Goal: Task Accomplishment & Management: Manage account settings

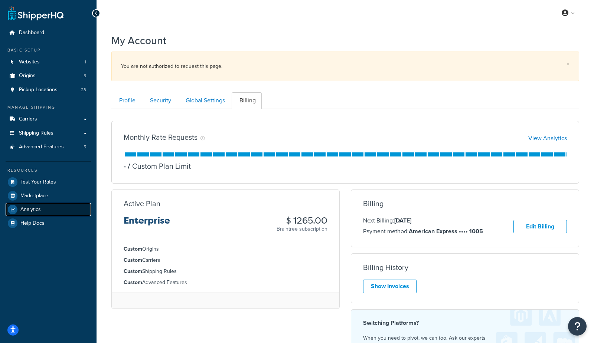
click at [33, 209] on span "Analytics" at bounding box center [30, 210] width 20 height 6
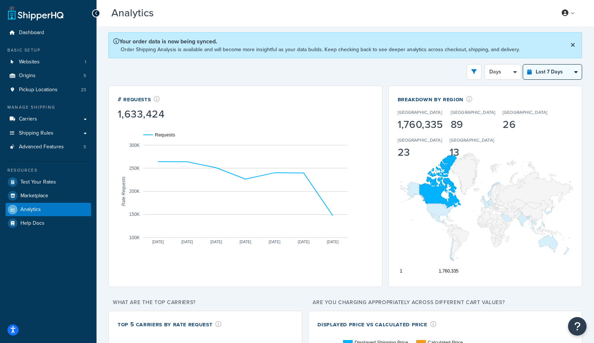
click at [545, 75] on select "Last 24 Hours Last 7 Days Last 30 Days Last 3 Months Last 6 Months Last 12 Mont…" at bounding box center [552, 72] width 59 height 15
select select "last_3_months"
click at [523, 65] on select "Last 24 Hours Last 7 Days Last 30 Days Last 3 Months Last 6 Months Last 12 Mont…" at bounding box center [552, 72] width 59 height 15
select select "1w"
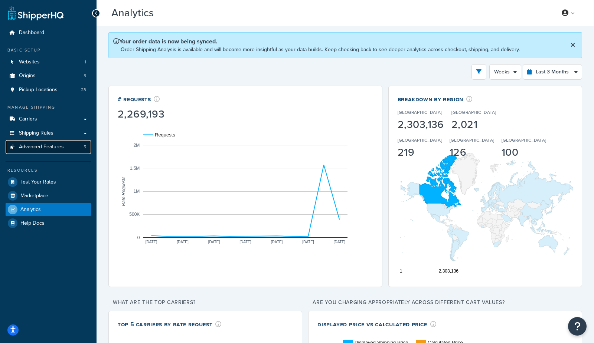
click at [71, 148] on link "Advanced Features 5" at bounding box center [48, 147] width 85 height 14
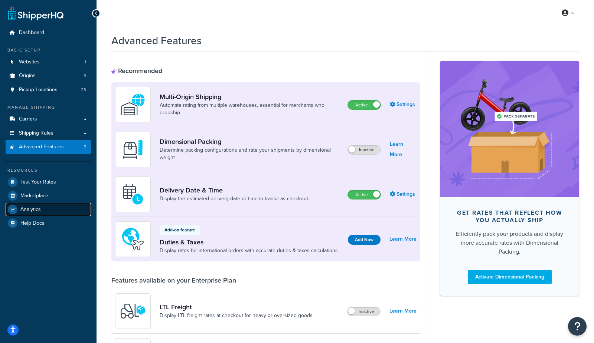
click at [39, 213] on span "Analytics" at bounding box center [30, 210] width 20 height 6
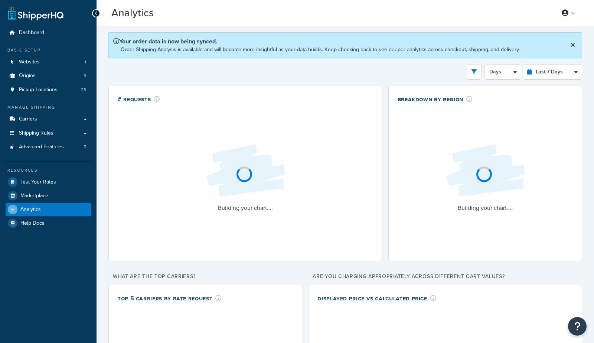
select select "last_7_days"
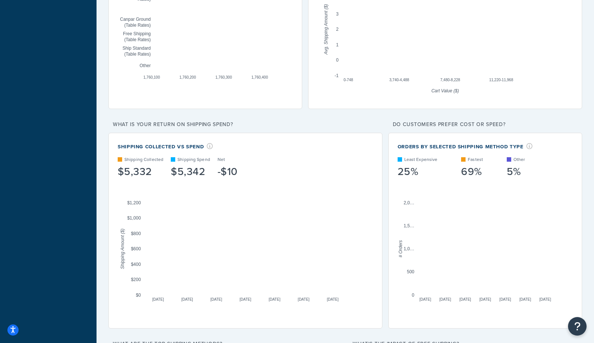
scroll to position [317, 0]
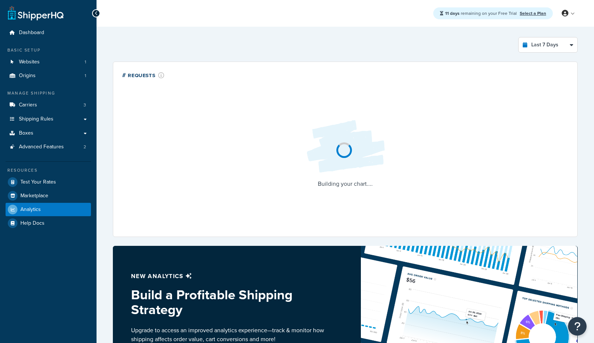
select select "last_7_days"
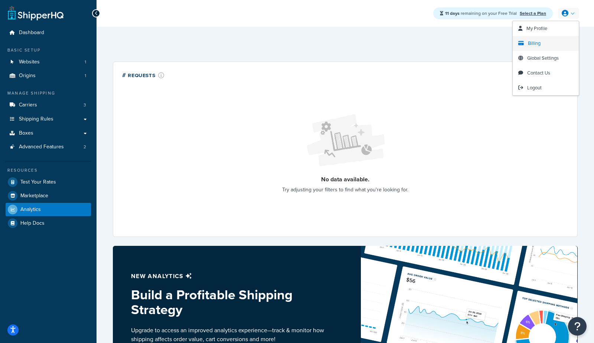
click at [530, 45] on span "Billing" at bounding box center [534, 43] width 13 height 7
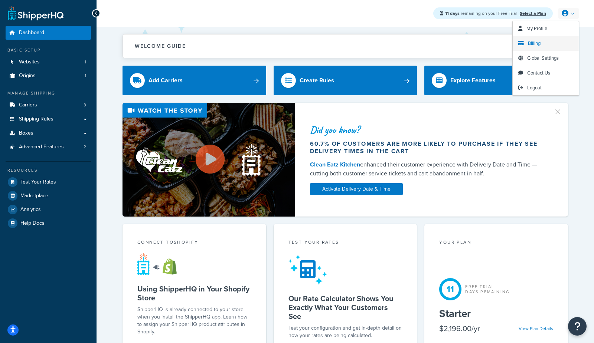
click at [530, 44] on span "Billing" at bounding box center [534, 43] width 13 height 7
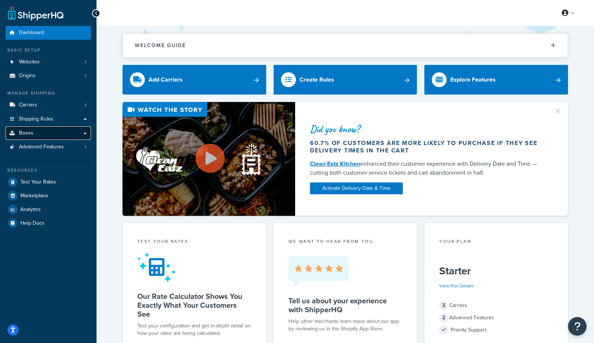
click at [50, 134] on link "Boxes" at bounding box center [48, 134] width 85 height 14
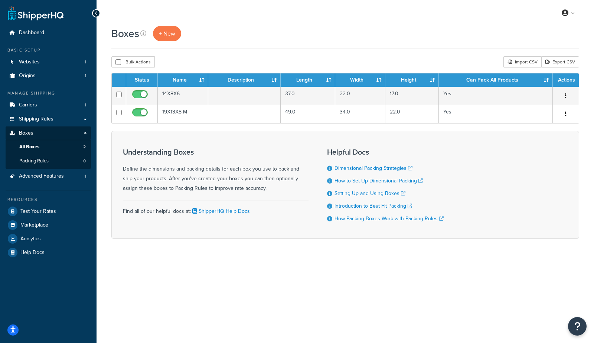
click at [358, 36] on div "Boxes + New" at bounding box center [345, 33] width 468 height 15
click at [533, 9] on div "My Profile Billing Global Settings Contact Us Logout" at bounding box center [345, 13] width 497 height 26
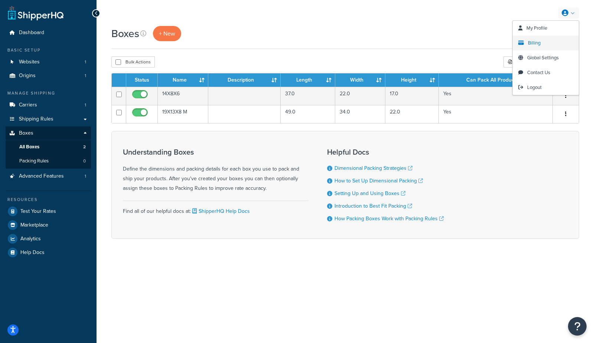
click at [533, 42] on span "Billing" at bounding box center [534, 42] width 13 height 7
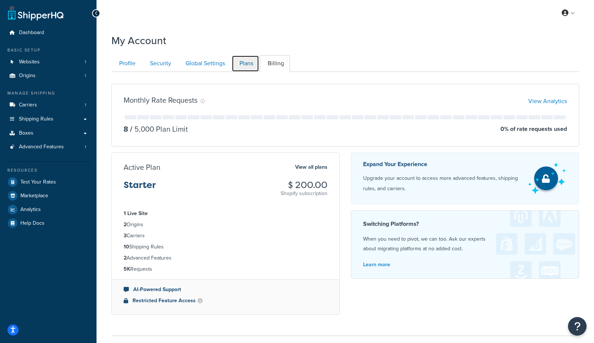
click at [251, 66] on link "Plans" at bounding box center [245, 63] width 27 height 17
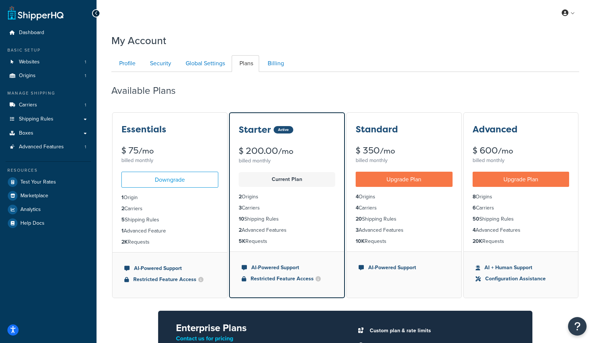
click at [470, 58] on ul "Profile Security Global Settings Plans Billing" at bounding box center [345, 63] width 468 height 17
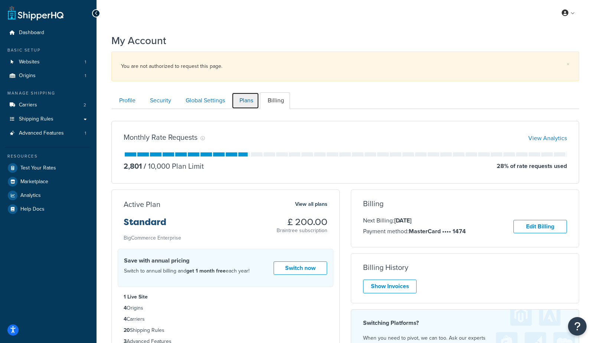
click at [240, 101] on link "Plans" at bounding box center [245, 100] width 27 height 17
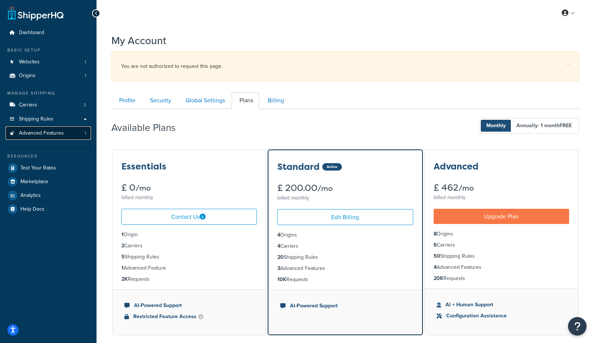
click at [39, 132] on span "Advanced Features" at bounding box center [41, 133] width 45 height 6
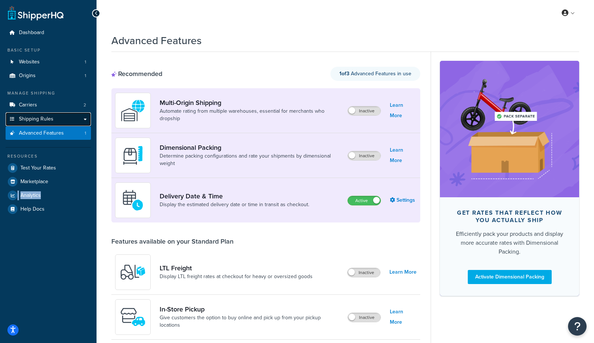
click at [60, 115] on link "Shipping Rules" at bounding box center [48, 119] width 85 height 14
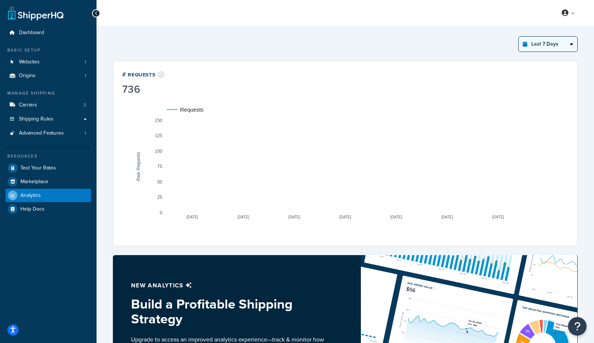
click at [534, 48] on select "Last 24 Hours Last 7 Days Last 30 Days Last 3 Months Last 6 Months Last 12 Mont…" at bounding box center [548, 44] width 59 height 15
select select "last_year"
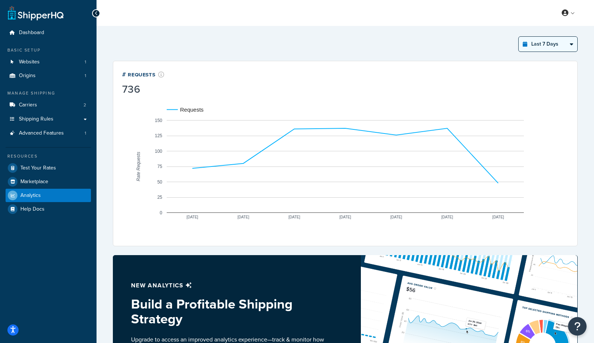
click at [519, 37] on select "Last 24 Hours Last 7 Days Last 30 Days Last 3 Months Last 6 Months Last 12 Mont…" at bounding box center [548, 44] width 59 height 15
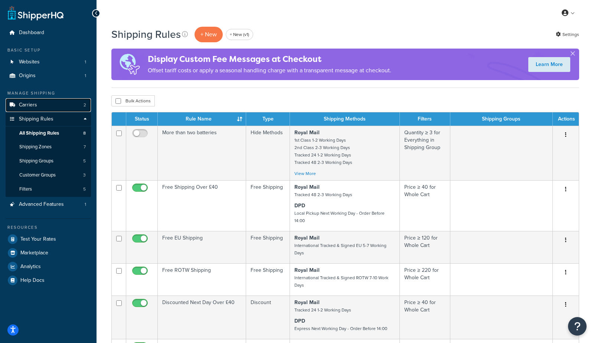
click at [40, 105] on link "Carriers 2" at bounding box center [48, 105] width 85 height 14
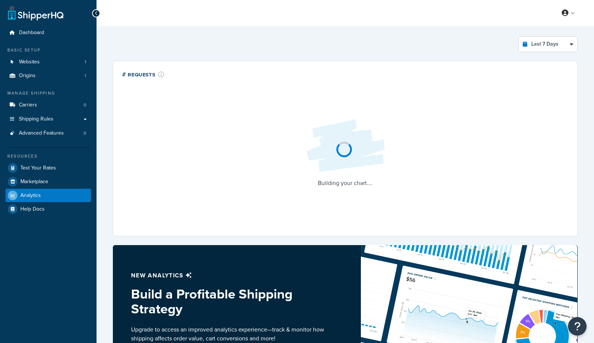
select select "last_7_days"
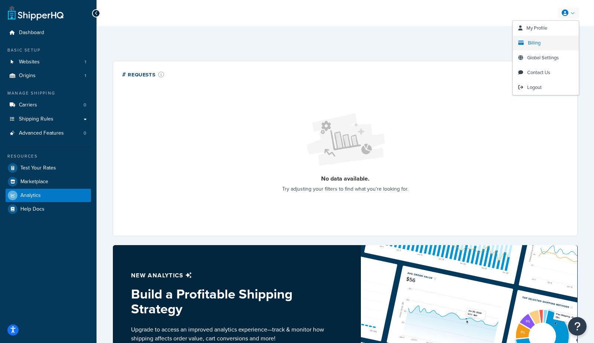
click at [536, 43] on span "Billing" at bounding box center [534, 42] width 13 height 7
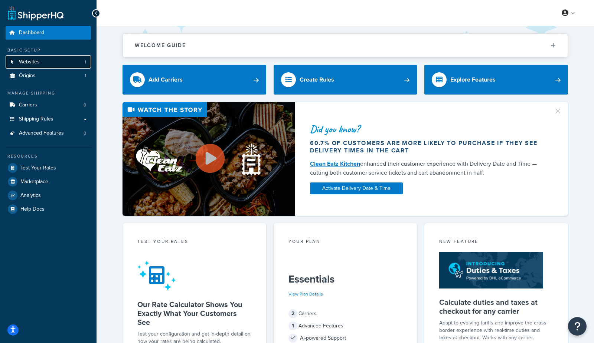
click at [48, 62] on link "Websites 1" at bounding box center [48, 62] width 85 height 14
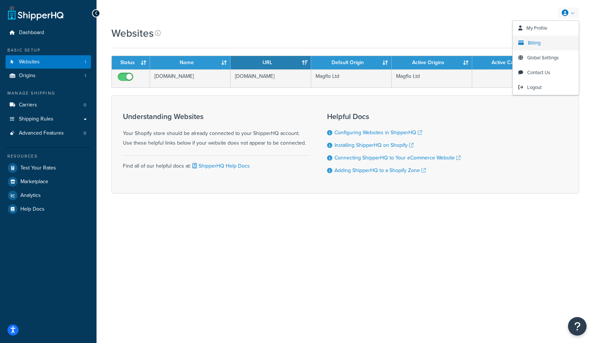
click at [528, 42] on span "Billing" at bounding box center [534, 42] width 13 height 7
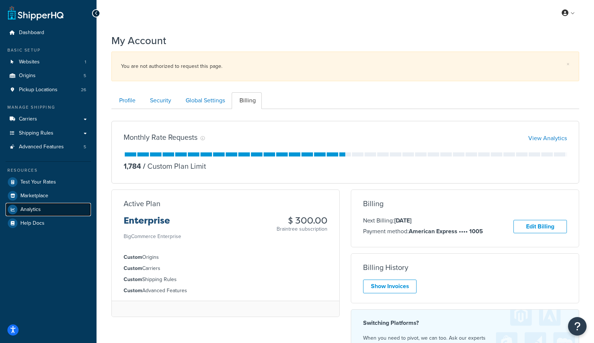
click at [40, 215] on link "Analytics" at bounding box center [48, 209] width 85 height 13
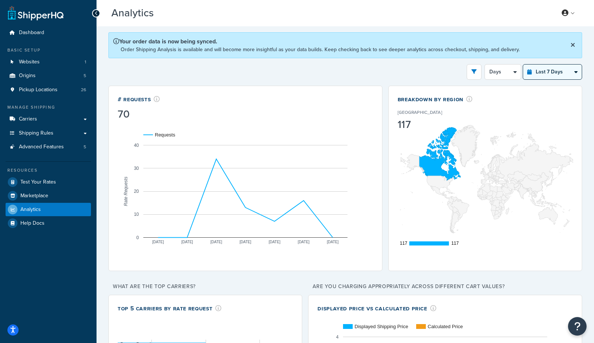
click at [561, 73] on select "Last 24 Hours Last 7 Days Last 30 Days Last 3 Months Last 6 Months Last 12 Mont…" at bounding box center [552, 72] width 59 height 15
select select "last_6_months"
click at [523, 65] on select "Last 24 Hours Last 7 Days Last 30 Days Last 3 Months Last 6 Months Last 12 Mont…" at bounding box center [552, 72] width 59 height 15
select select "1w"
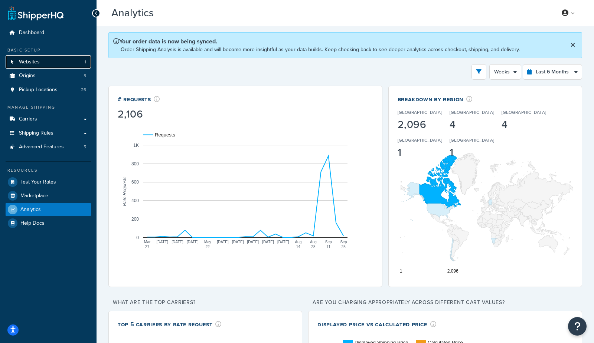
click at [43, 59] on link "Websites 1" at bounding box center [48, 62] width 85 height 14
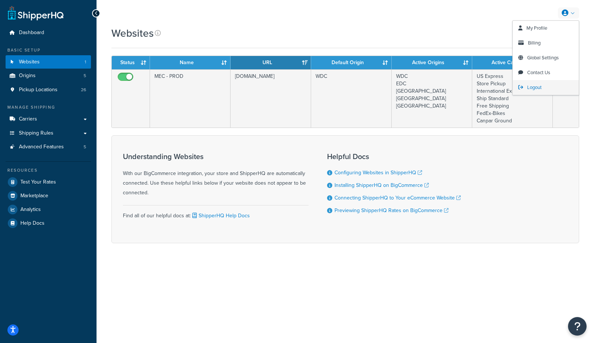
click at [532, 86] on span "Logout" at bounding box center [534, 87] width 14 height 7
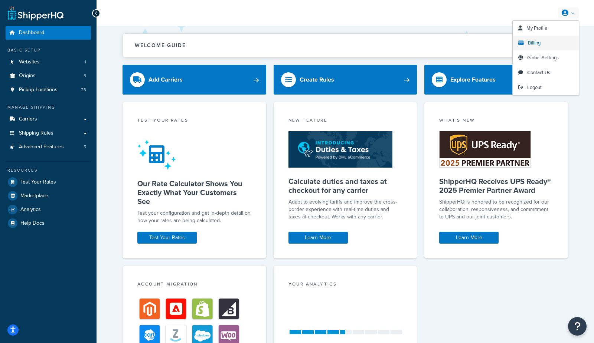
click at [537, 43] on span "Billing" at bounding box center [534, 42] width 13 height 7
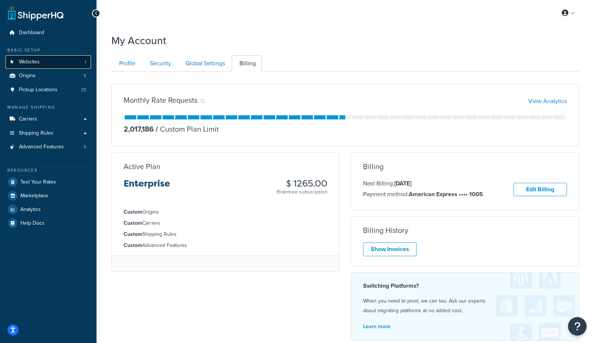
click at [26, 62] on span "Websites" at bounding box center [29, 62] width 21 height 6
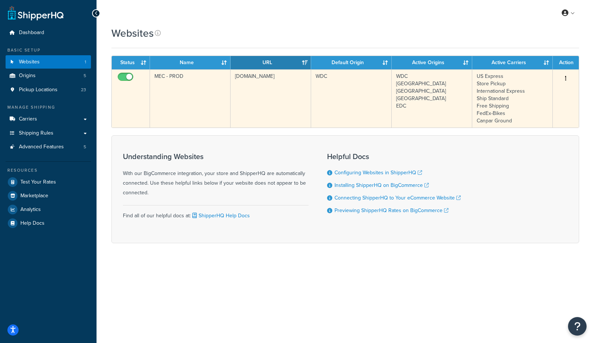
click at [249, 105] on td "[DOMAIN_NAME]" at bounding box center [270, 98] width 81 height 58
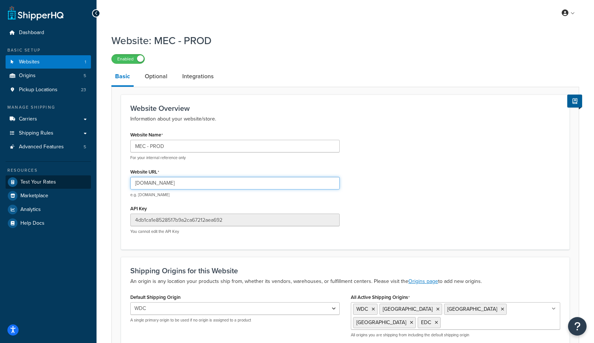
drag, startPoint x: 249, startPoint y: 182, endPoint x: 58, endPoint y: 175, distance: 190.9
click at [58, 175] on div "Dashboard Basic Setup Websites 1 Origins 5 Pickup Locations 23 Manage Shipping …" at bounding box center [297, 210] width 594 height 421
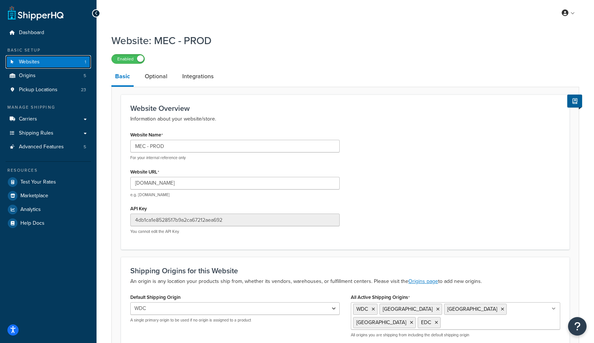
click at [42, 57] on link "Websites 1" at bounding box center [48, 62] width 85 height 14
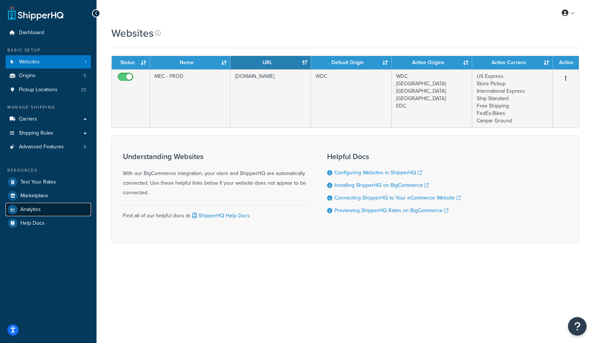
click at [36, 208] on span "Analytics" at bounding box center [30, 210] width 20 height 6
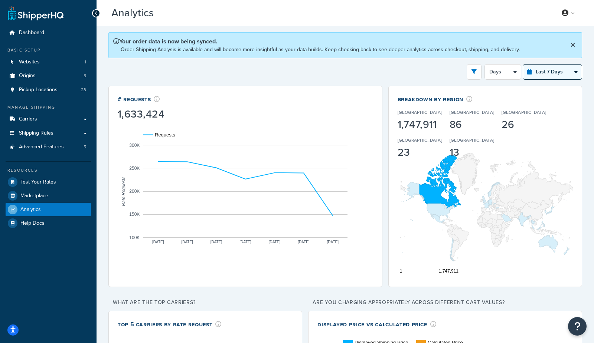
click at [559, 69] on select "Last 24 Hours Last 7 Days Last 30 Days Last 3 Months Last 6 Months Last 12 Mont…" at bounding box center [552, 72] width 59 height 15
select select "last_year"
click at [523, 65] on select "Last 24 Hours Last 7 Days Last 30 Days Last 3 Months Last 6 Months Last 12 Mont…" at bounding box center [552, 72] width 59 height 15
select select "1M"
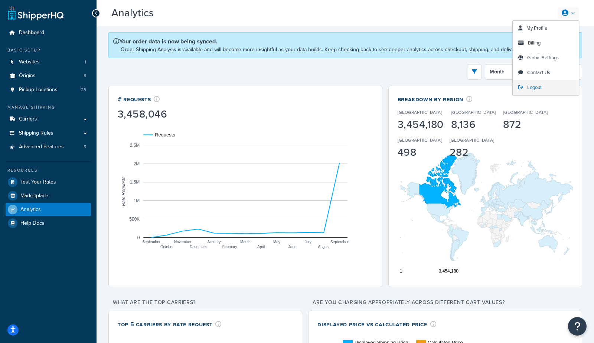
click at [528, 87] on span "Logout" at bounding box center [534, 87] width 14 height 7
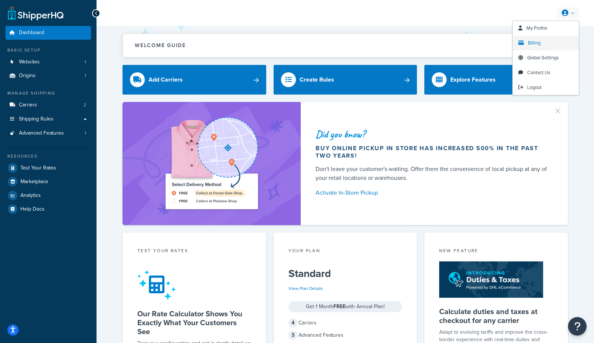
click at [528, 45] on span "Billing" at bounding box center [534, 42] width 13 height 7
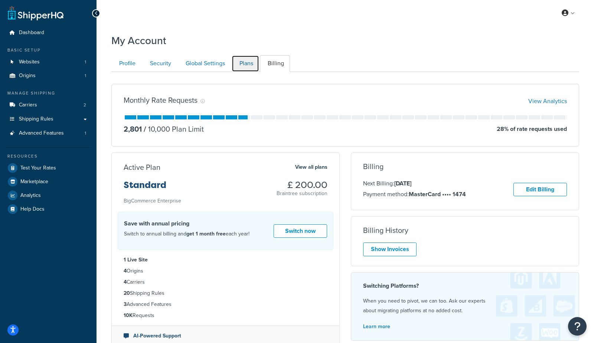
click at [240, 62] on link "Plans" at bounding box center [245, 63] width 27 height 17
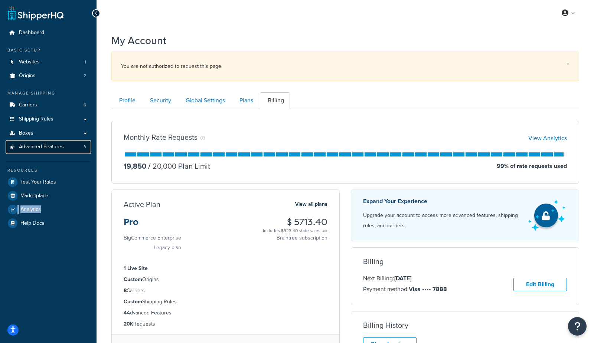
click at [33, 149] on span "Advanced Features" at bounding box center [41, 147] width 45 height 6
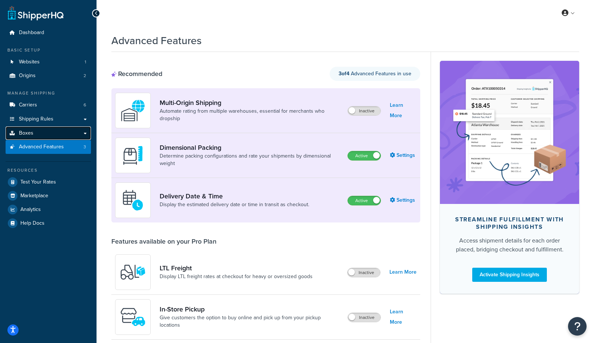
click at [19, 132] on span "Boxes" at bounding box center [26, 133] width 14 height 6
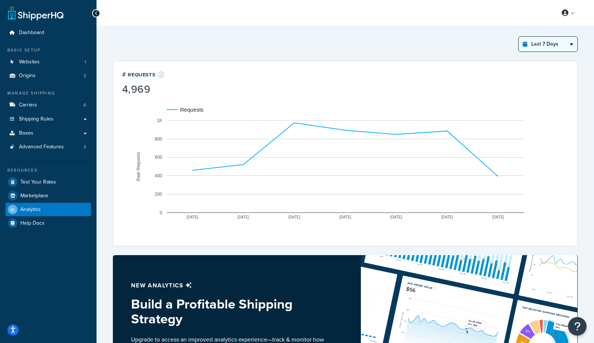
click at [535, 41] on select "Last 24 Hours Last 7 Days Last 30 Days Last 3 Months Last 6 Months Last 12 Mont…" at bounding box center [548, 44] width 59 height 15
click at [519, 37] on select "Last 24 Hours Last 7 Days Last 30 Days Last 3 Months Last 6 Months Last 12 Mont…" at bounding box center [548, 44] width 59 height 15
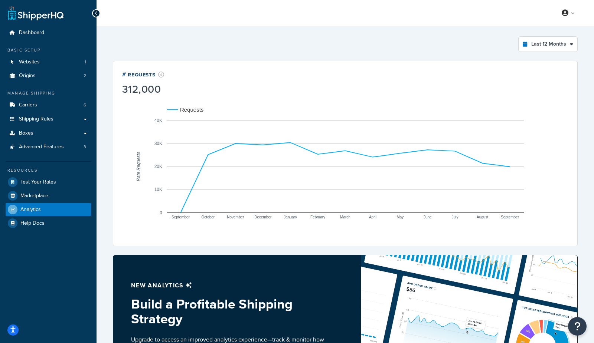
click at [218, 81] on div "# Requests 312,000" at bounding box center [345, 83] width 446 height 26
click at [540, 46] on select "Last 24 Hours Last 7 Days Last 30 Days Last 3 Months Last 6 Months Last 12 Mont…" at bounding box center [548, 44] width 59 height 15
click at [519, 37] on select "Last 24 Hours Last 7 Days Last 30 Days Last 3 Months Last 6 Months Last 12 Mont…" at bounding box center [548, 44] width 59 height 15
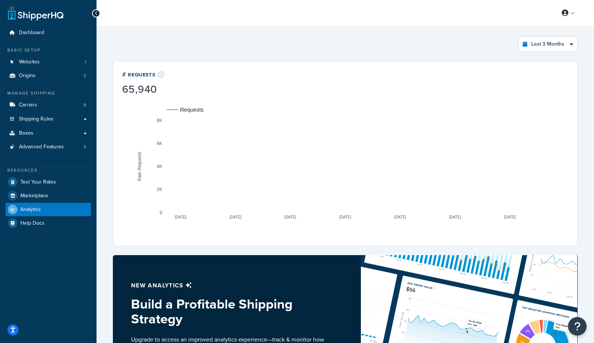
click at [305, 31] on div "Last 3 Months Select a time period Last 24 Hours Last 7 Days Last 30 Days Last …" at bounding box center [345, 257] width 497 height 462
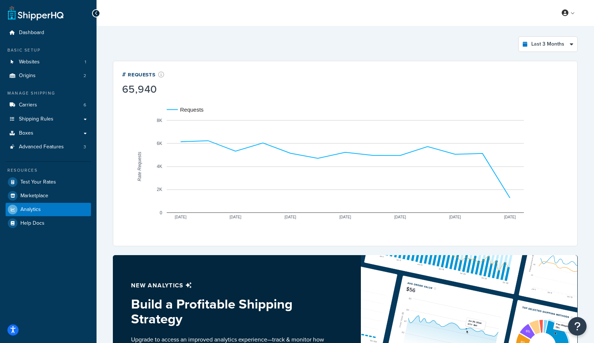
click at [346, 35] on div "Last 3 Months Select a time period Last 24 Hours Last 7 Days Last 30 Days Last …" at bounding box center [345, 257] width 474 height 451
click at [207, 40] on div "Last 3 Months Select a time period Last 24 Hours Last 7 Days Last 30 Days Last …" at bounding box center [345, 44] width 465 height 16
click at [316, 39] on div "Last 3 Months Select a time period Last 24 Hours Last 7 Days Last 30 Days Last …" at bounding box center [345, 44] width 465 height 16
click at [551, 47] on select "Last 24 Hours Last 7 Days Last 30 Days Last 3 Months Last 6 Months Last 12 Mont…" at bounding box center [548, 44] width 59 height 15
select select "last_year"
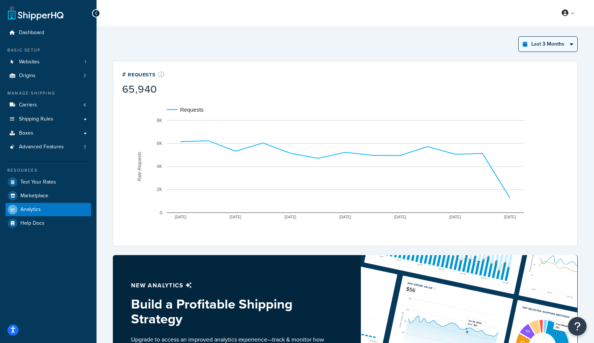
click at [519, 37] on select "Last 24 Hours Last 7 Days Last 30 Days Last 3 Months Last 6 Months Last 12 Mont…" at bounding box center [548, 44] width 59 height 15
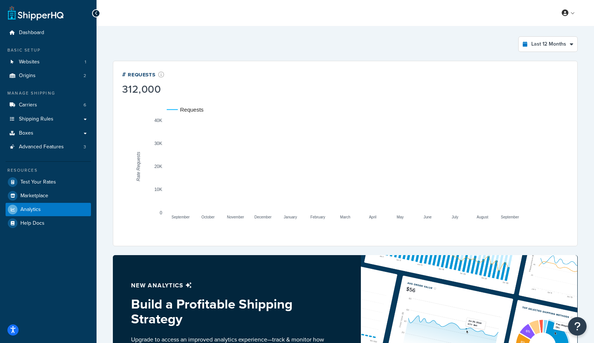
click at [277, 34] on div "Last 12 Months Select a time period Last 24 Hours Last 7 Days Last 30 Days Last…" at bounding box center [345, 257] width 474 height 451
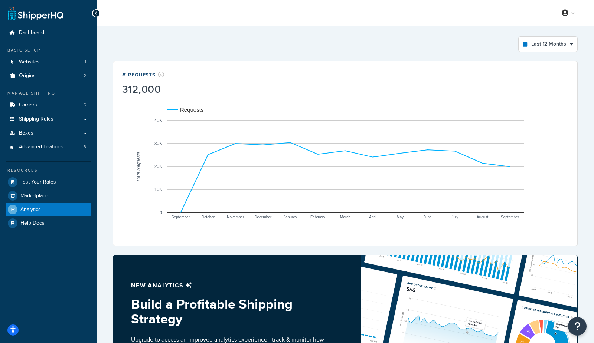
click at [415, 37] on div "Last 12 Months Select a time period Last 24 Hours Last 7 Days Last 30 Days Last…" at bounding box center [345, 44] width 465 height 16
click at [324, 42] on div "Last 12 Months Select a time period Last 24 Hours Last 7 Days Last 30 Days Last…" at bounding box center [345, 44] width 465 height 16
click at [324, 39] on div "Last 12 Months Select a time period Last 24 Hours Last 7 Days Last 30 Days Last…" at bounding box center [345, 44] width 465 height 16
click at [395, 27] on div "Last 12 Months Select a time period Last 24 Hours Last 7 Days Last 30 Days Last…" at bounding box center [345, 257] width 497 height 462
click at [538, 43] on span "Billing" at bounding box center [534, 42] width 13 height 7
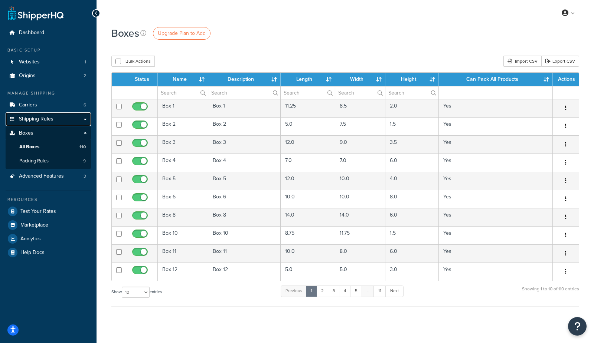
click at [35, 119] on span "Shipping Rules" at bounding box center [36, 119] width 35 height 6
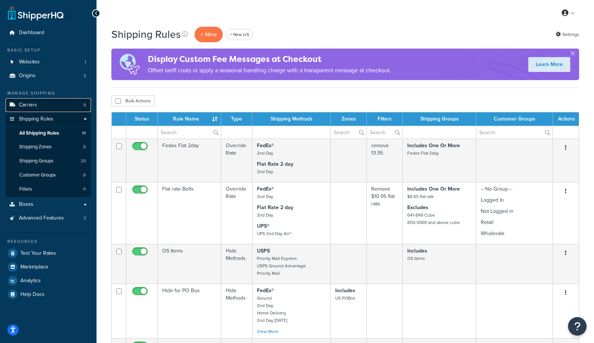
click at [30, 108] on span "Carriers" at bounding box center [28, 105] width 18 height 6
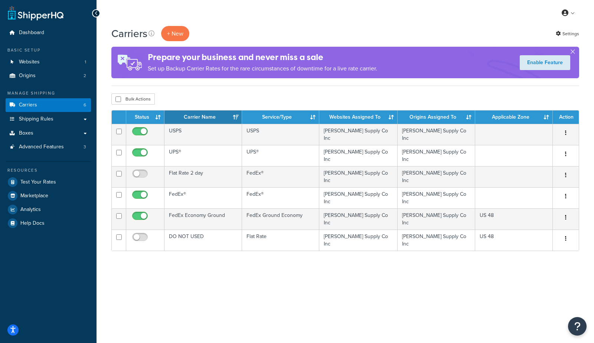
click at [275, 16] on div "My Profile Billing Global Settings Contact Us Logout" at bounding box center [345, 13] width 497 height 26
click at [516, 23] on div "My Profile Billing Global Settings Contact Us Logout" at bounding box center [345, 13] width 497 height 26
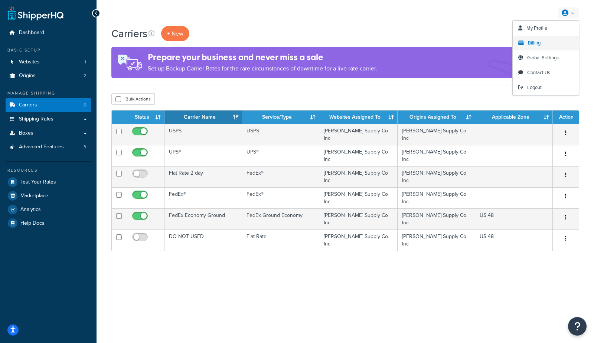
click at [538, 45] on span "Billing" at bounding box center [534, 42] width 13 height 7
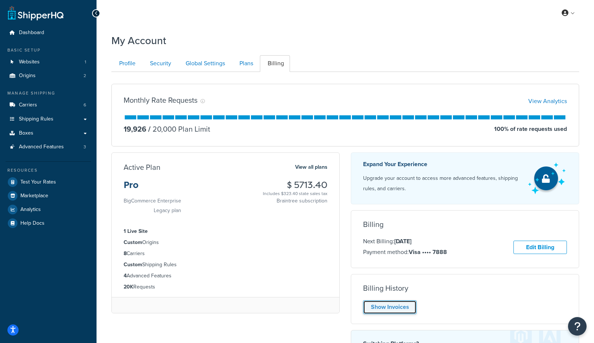
click at [388, 303] on link "Show Invoices" at bounding box center [389, 308] width 53 height 14
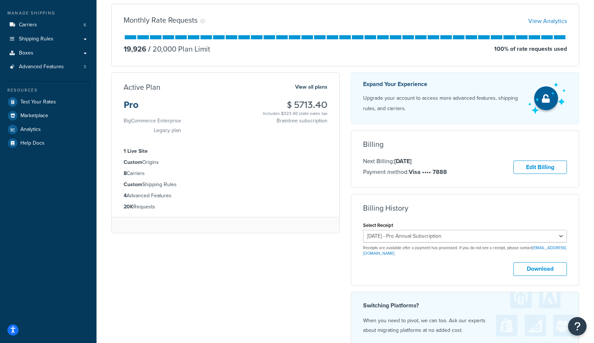
scroll to position [81, 0]
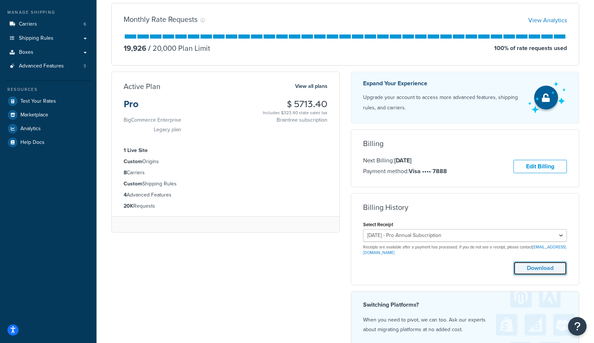
click at [533, 266] on button "Download" at bounding box center [539, 269] width 53 height 14
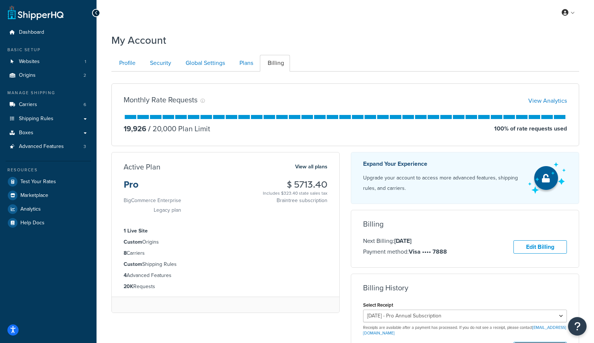
scroll to position [0, 0]
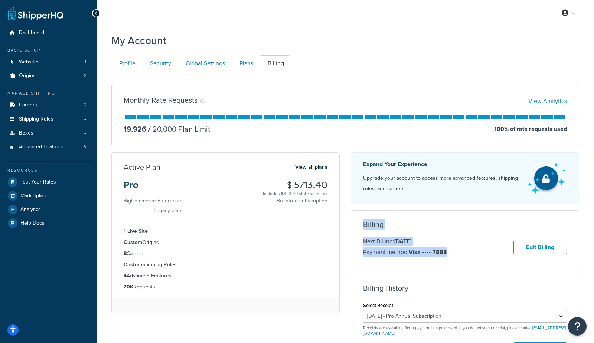
drag, startPoint x: 447, startPoint y: 252, endPoint x: 352, endPoint y: 226, distance: 98.0
click at [352, 226] on div "Billing Next Billing: Apr 30, 2026 Payment method: Visa •••• 7888 Edit Billing …" at bounding box center [465, 239] width 228 height 38
click at [489, 56] on ul "Profile Security Global Settings Plans Billing" at bounding box center [345, 63] width 468 height 17
click at [505, 84] on div "Monthly Rate Requests View Analytics 19,926 / 20,000 Plan Limit 100 % of rate r…" at bounding box center [345, 115] width 468 height 63
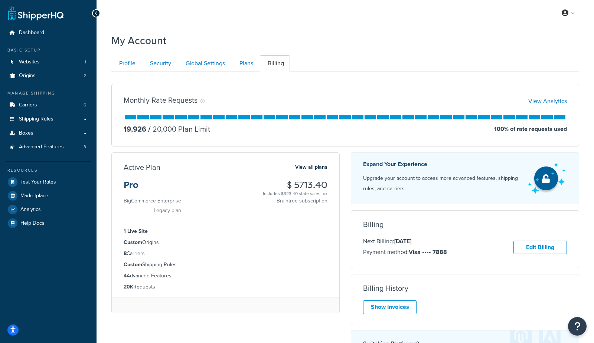
drag, startPoint x: 433, startPoint y: 240, endPoint x: 362, endPoint y: 243, distance: 70.9
click at [362, 243] on div "Billing Next Billing: [DATE] Payment method: Visa •••• 7888 Edit Billing Unfort…" at bounding box center [465, 239] width 228 height 38
click at [247, 22] on div "My Profile Billing Global Settings Contact Us Logout" at bounding box center [345, 13] width 497 height 26
click at [301, 16] on div "My Profile Billing Global Settings Contact Us Logout" at bounding box center [345, 13] width 497 height 26
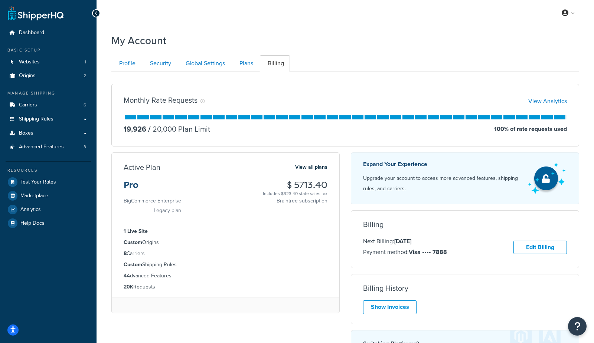
click at [343, 42] on div "My Account" at bounding box center [345, 39] width 468 height 18
click at [108, 85] on div "Monthly Rate Requests View Analytics 19,926 / 20,000 Plan Limit 100 % of rate r…" at bounding box center [345, 115] width 479 height 63
click at [79, 145] on link "Advanced Features 3" at bounding box center [48, 147] width 85 height 14
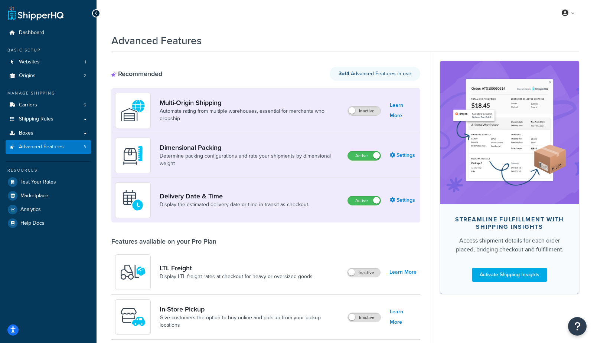
click at [322, 30] on div "Advanced Features" at bounding box center [345, 39] width 468 height 18
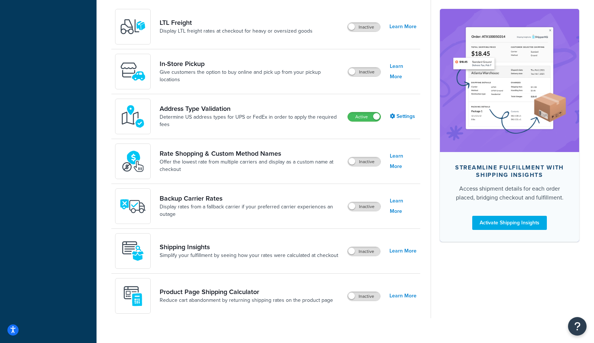
scroll to position [257, 0]
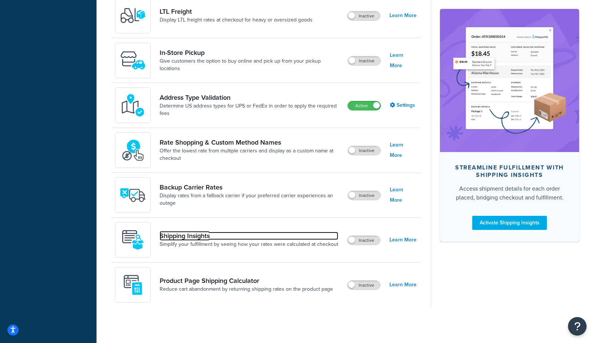
click at [186, 233] on link "Shipping Insights" at bounding box center [249, 236] width 179 height 8
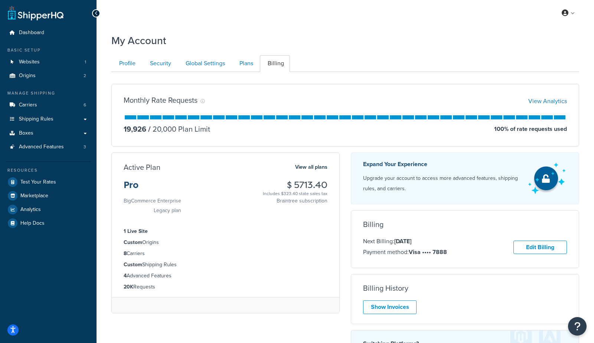
click at [333, 24] on div "My Profile Billing Global Settings Contact Us Logout" at bounding box center [345, 13] width 497 height 26
click at [318, 73] on div "Monthly Rate Requests View Analytics 19,926 / 20,000 Plan Limit 100 % of rate r…" at bounding box center [345, 238] width 468 height 333
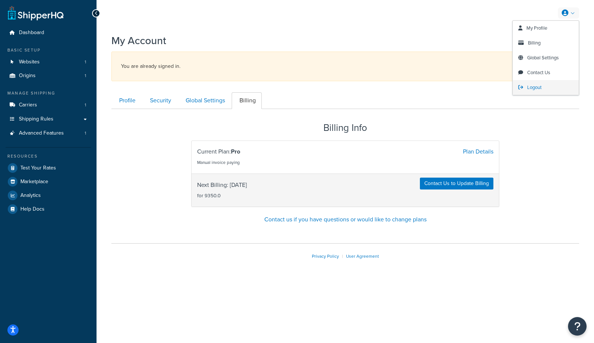
click at [534, 84] on span "Logout" at bounding box center [534, 87] width 14 height 7
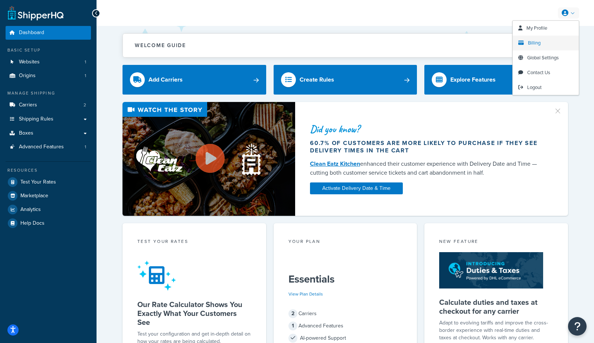
click at [532, 43] on span "Billing" at bounding box center [534, 42] width 13 height 7
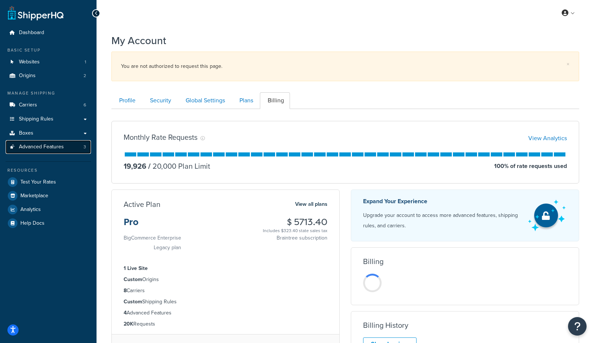
click at [56, 149] on span "Advanced Features" at bounding box center [41, 147] width 45 height 6
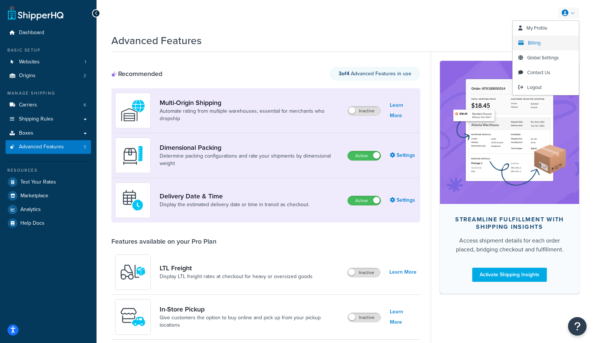
click at [534, 45] on span "Billing" at bounding box center [534, 42] width 13 height 7
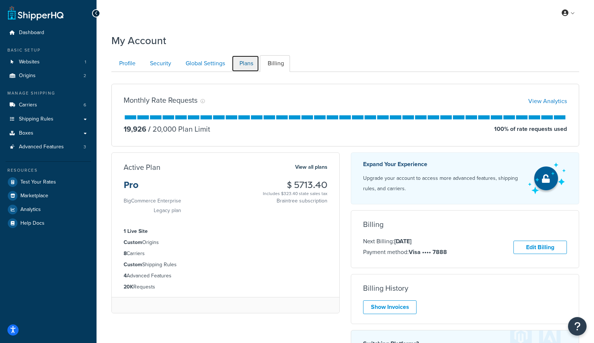
click at [248, 62] on link "Plans" at bounding box center [245, 63] width 27 height 17
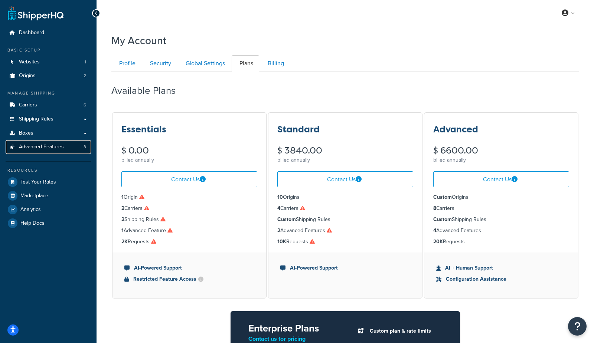
click at [46, 152] on link "Advanced Features 3" at bounding box center [48, 147] width 85 height 14
